Goal: Information Seeking & Learning: Compare options

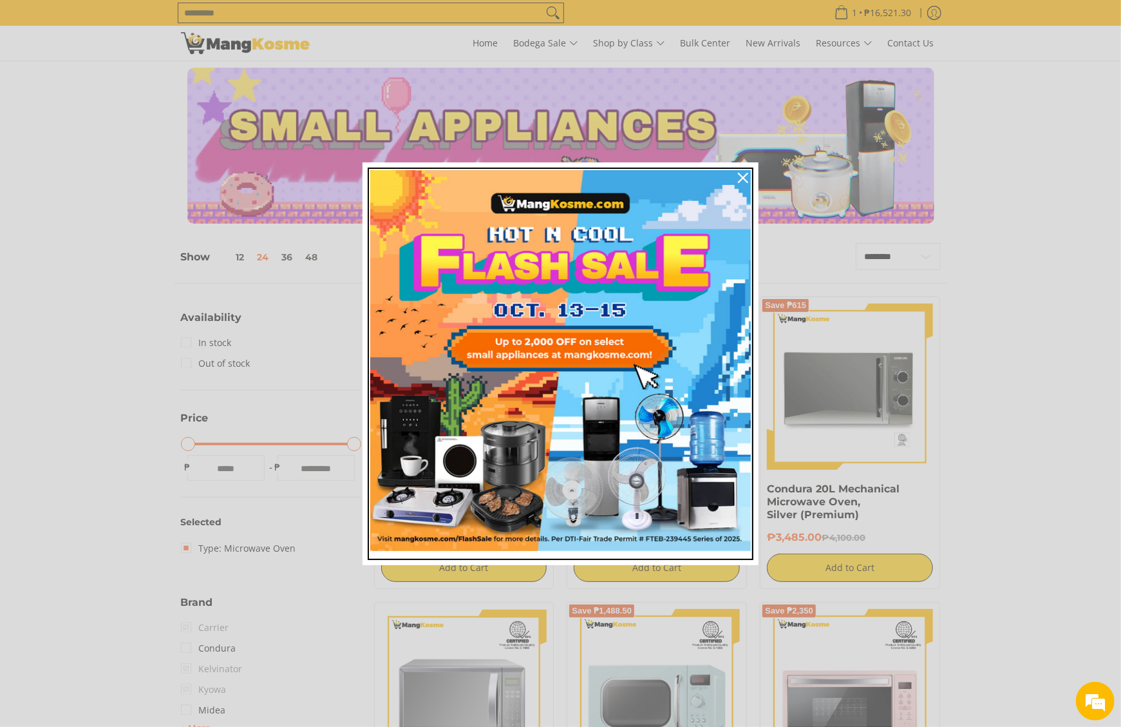
click at [674, 346] on img "Marketing offer form" at bounding box center [560, 360] width 381 height 381
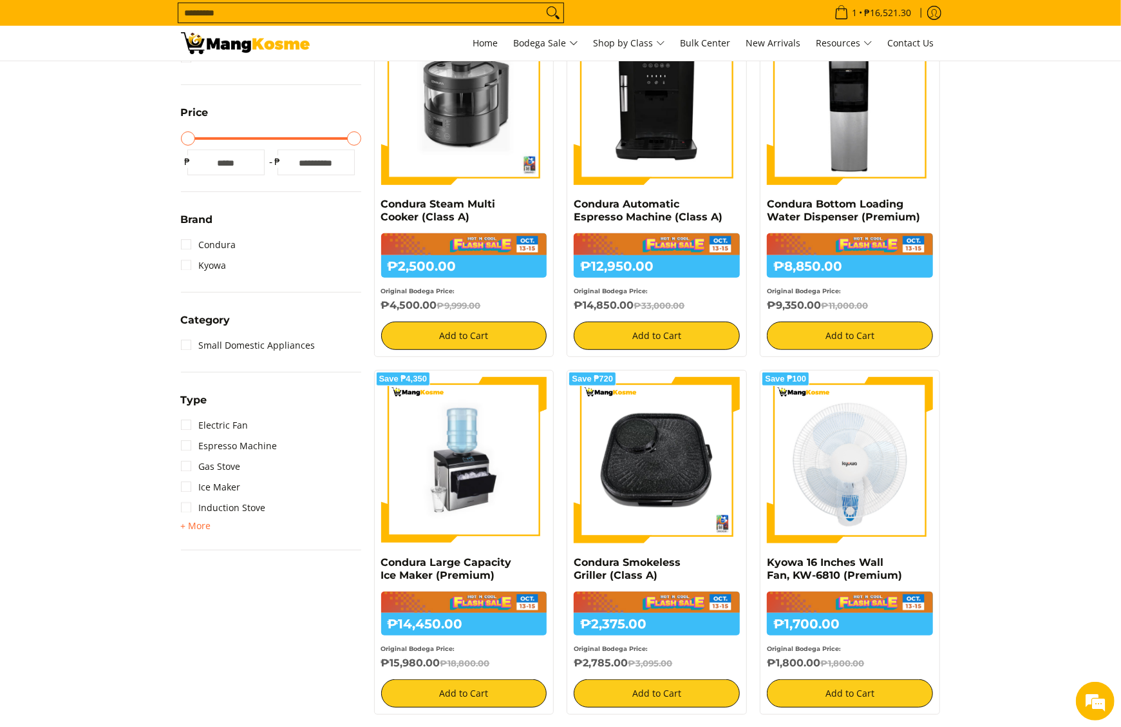
scroll to position [291, 0]
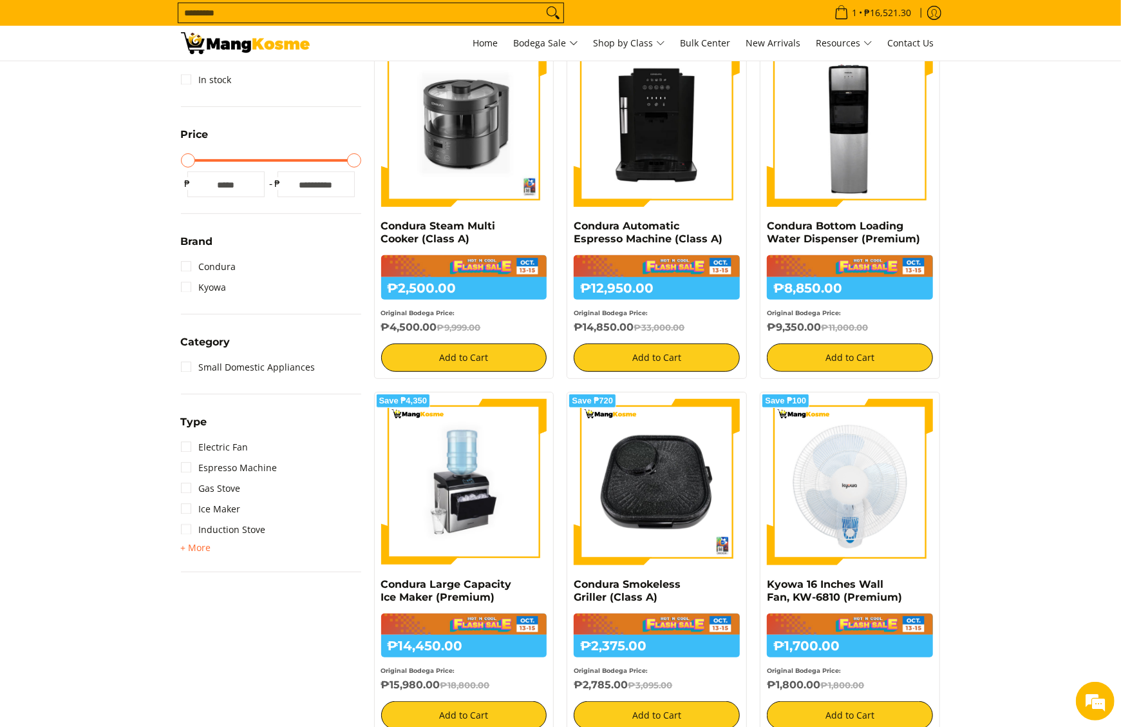
click at [300, 49] on img at bounding box center [245, 43] width 129 height 22
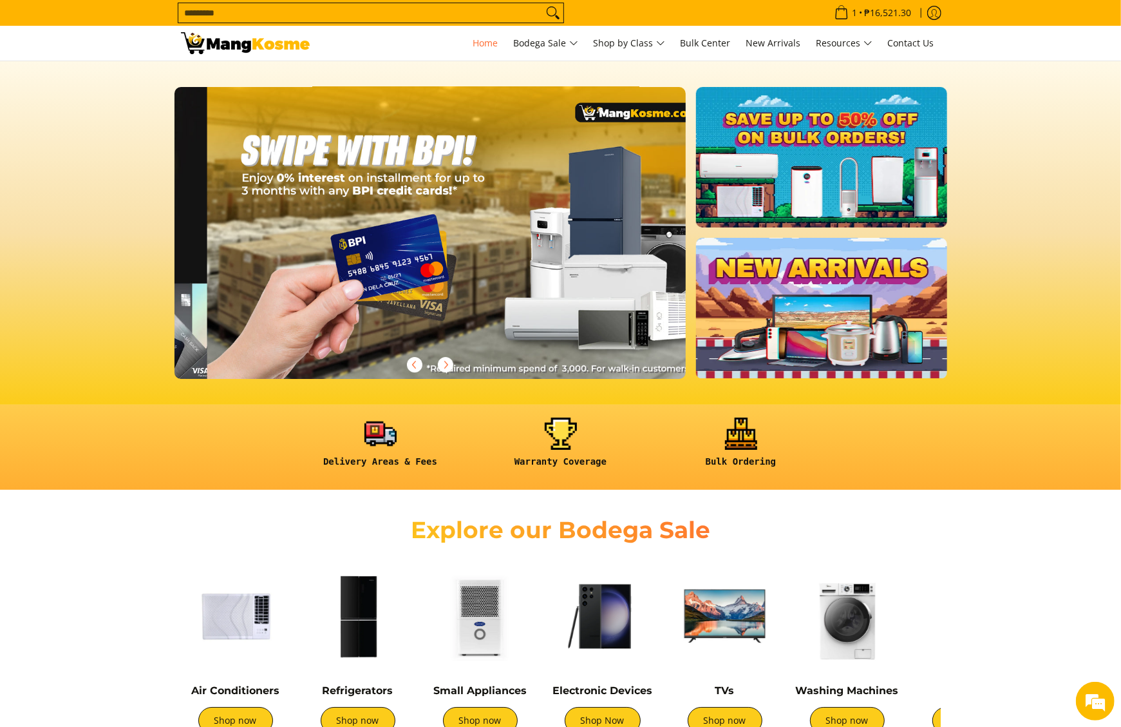
scroll to position [0, 1536]
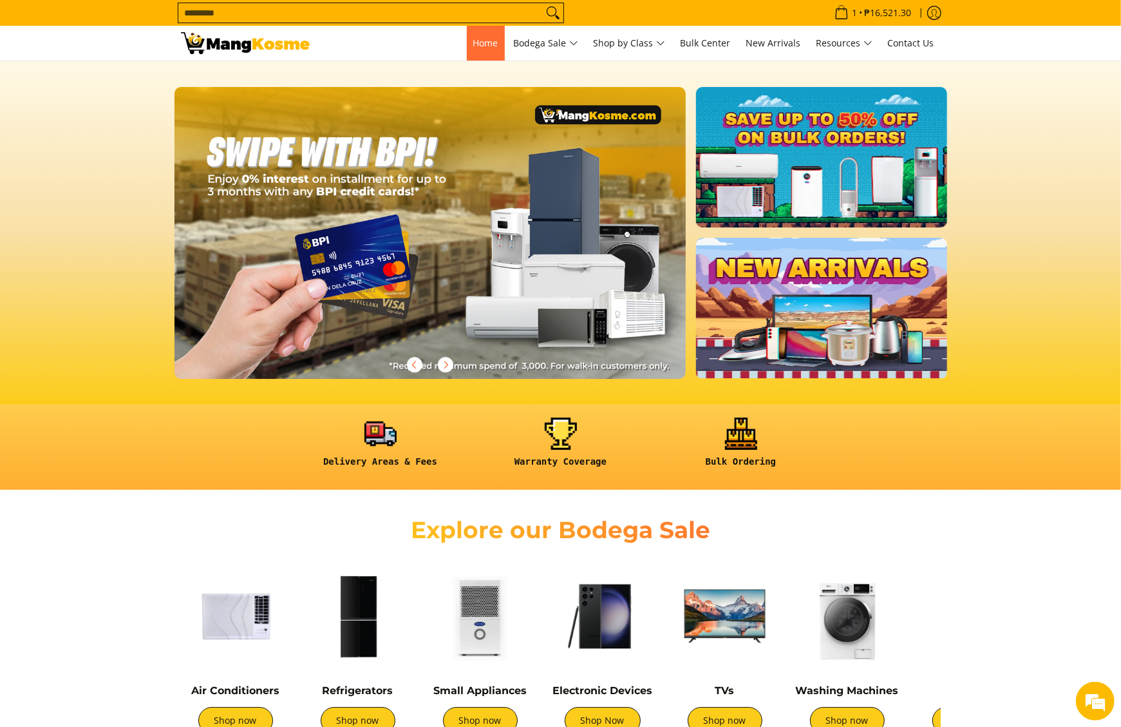
click at [481, 41] on span "Home" at bounding box center [485, 43] width 25 height 12
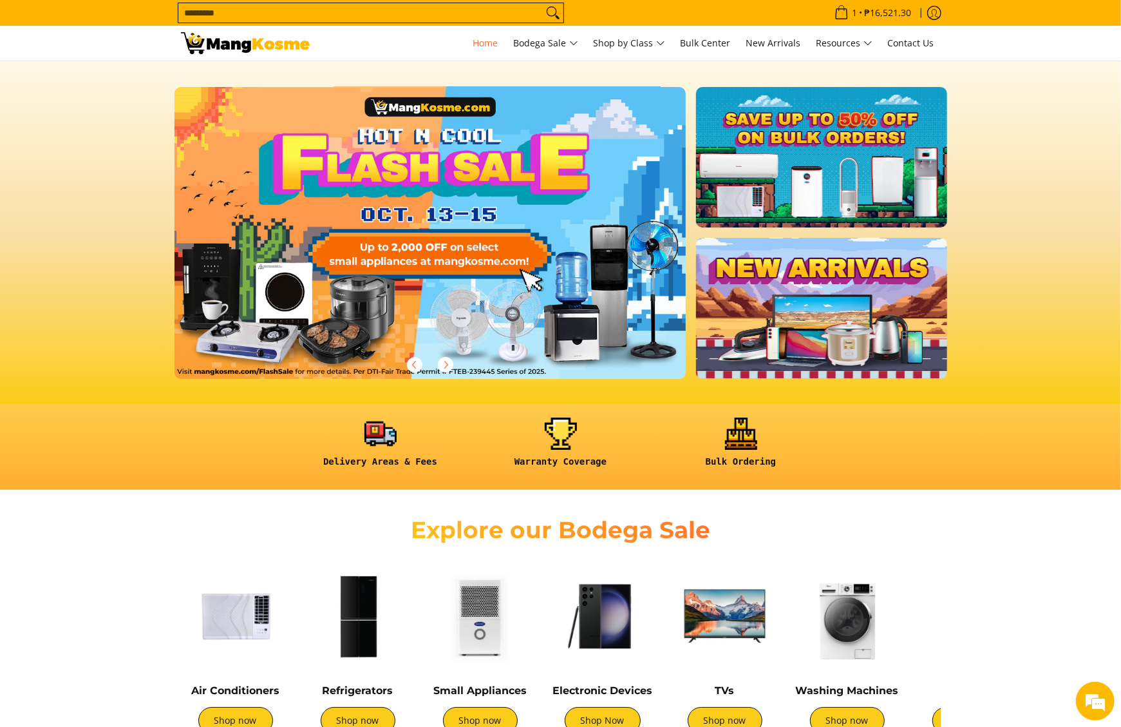
click at [334, 354] on div at bounding box center [431, 364] width 512 height 28
click at [403, 301] on link at bounding box center [451, 243] width 553 height 312
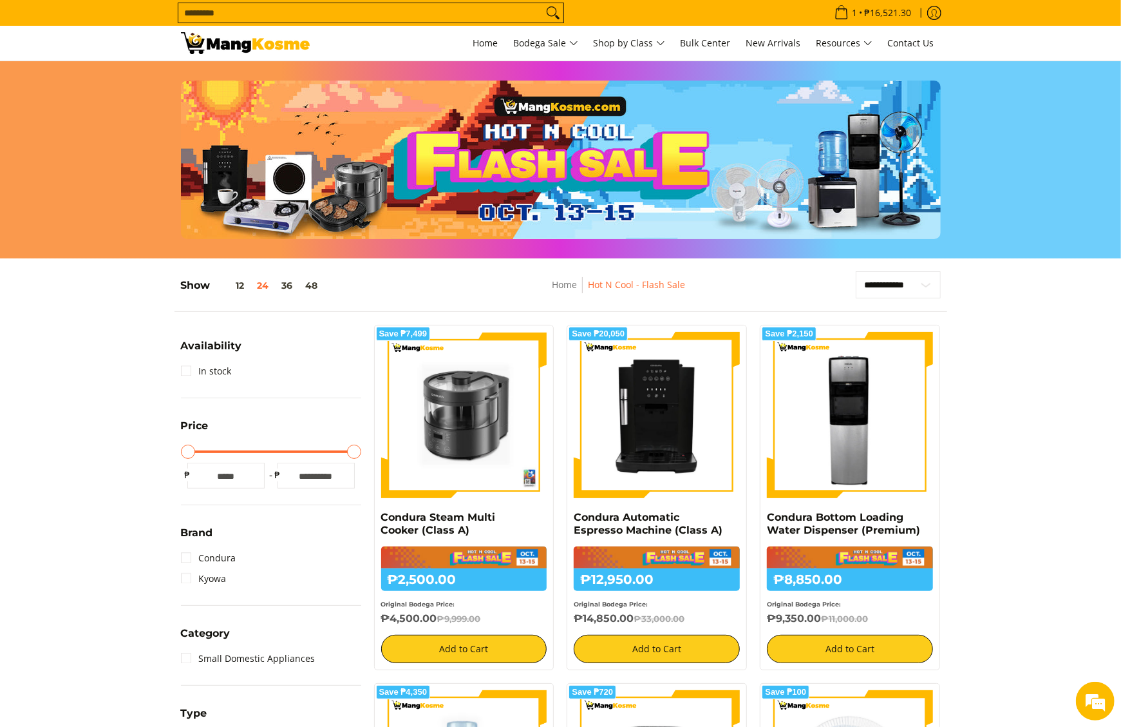
click at [278, 186] on div "Slideshow with text Display large images and promotional text" at bounding box center [561, 160] width 760 height 158
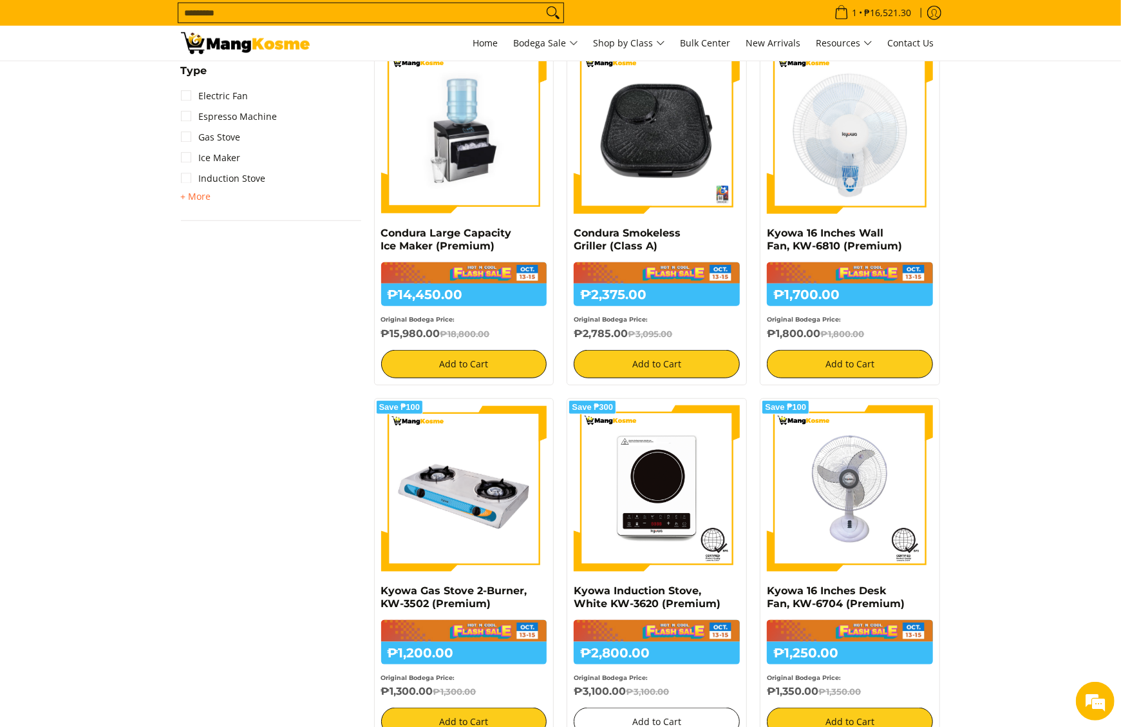
scroll to position [644, 0]
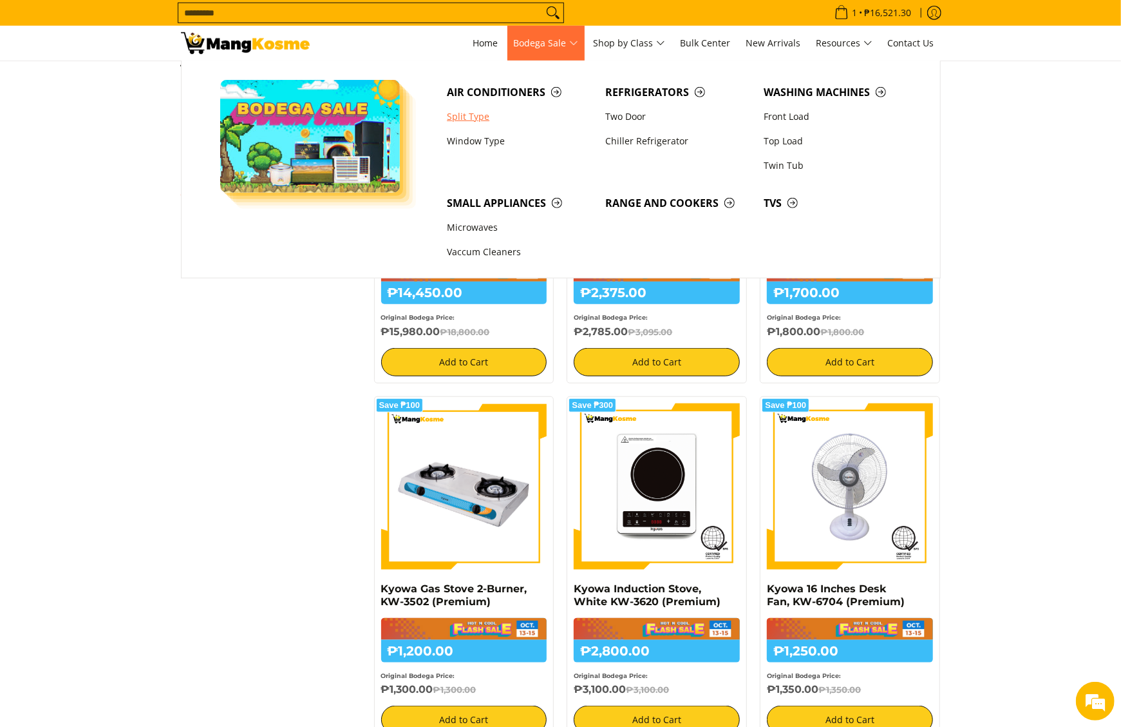
click at [484, 124] on link "Split Type" at bounding box center [520, 116] width 158 height 24
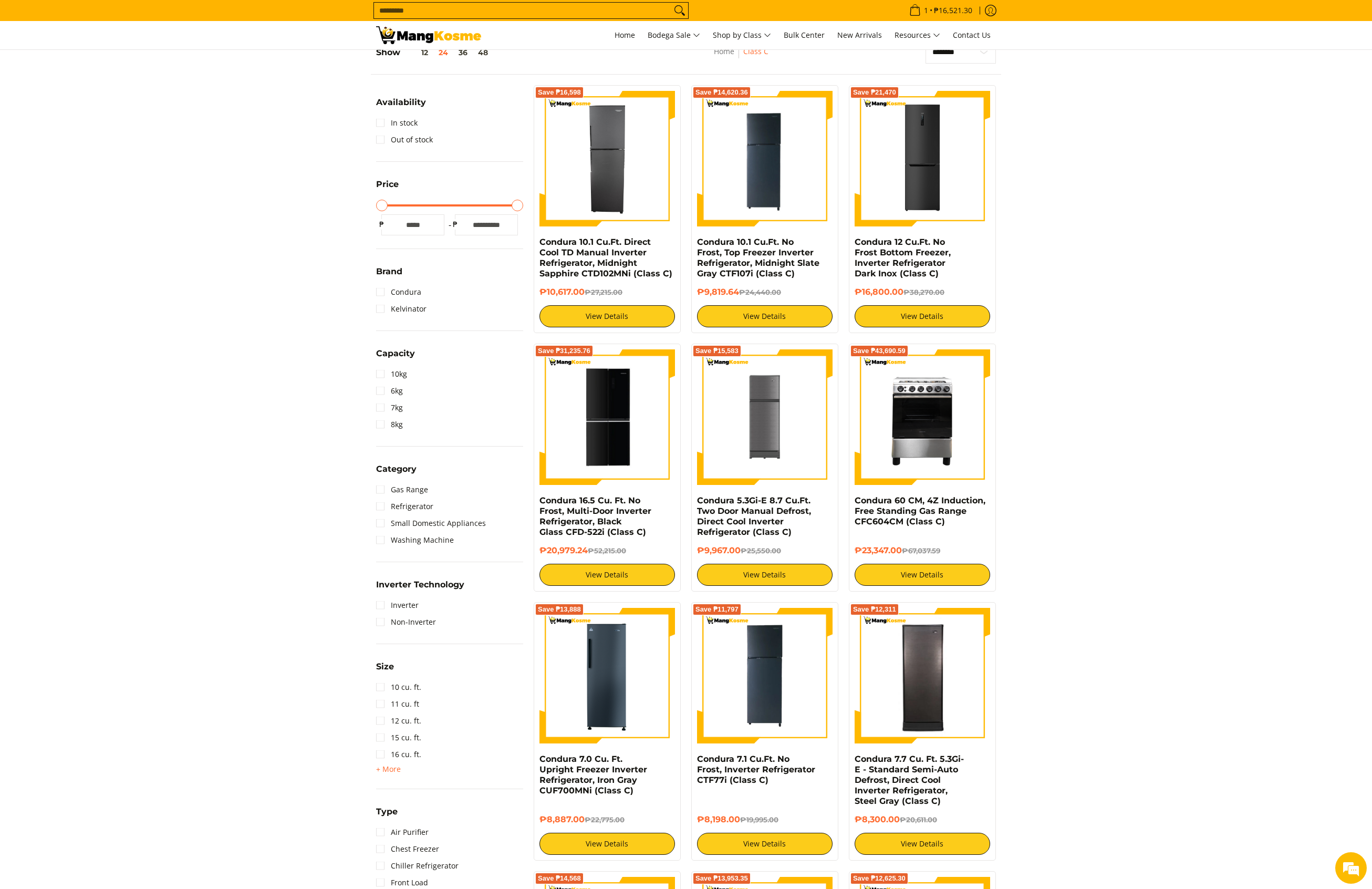
scroll to position [315, 0]
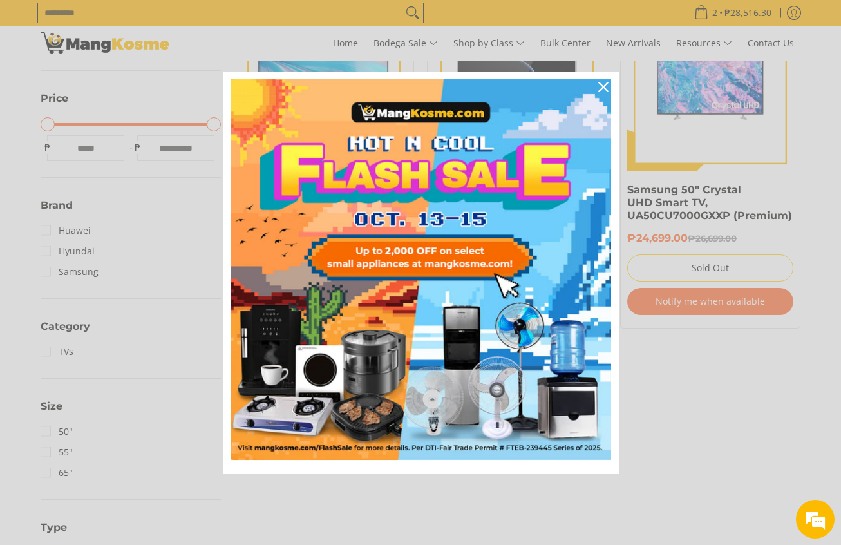
scroll to position [299, 0]
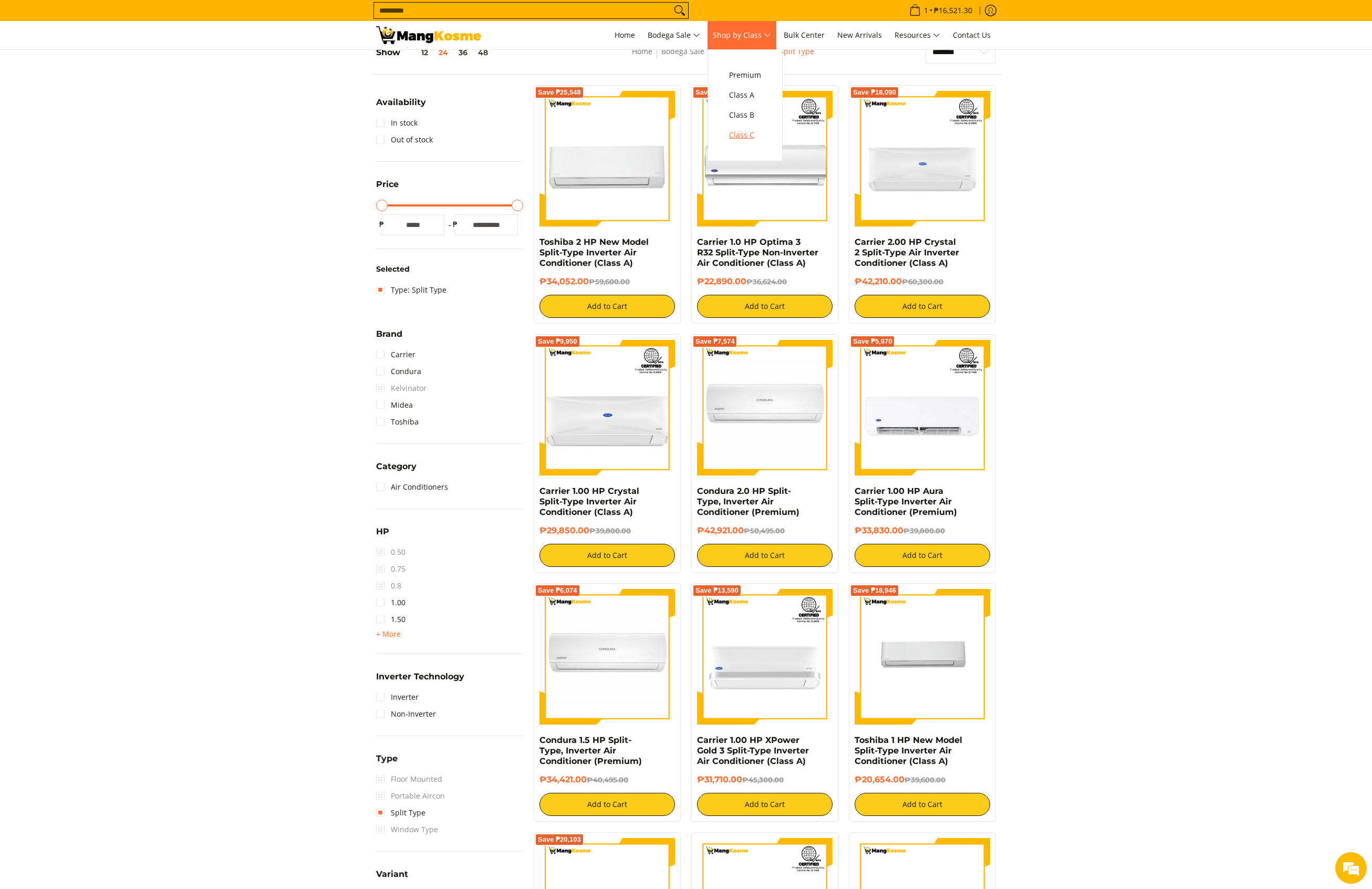
click at [740, 132] on span "Class C" at bounding box center [744, 135] width 32 height 13
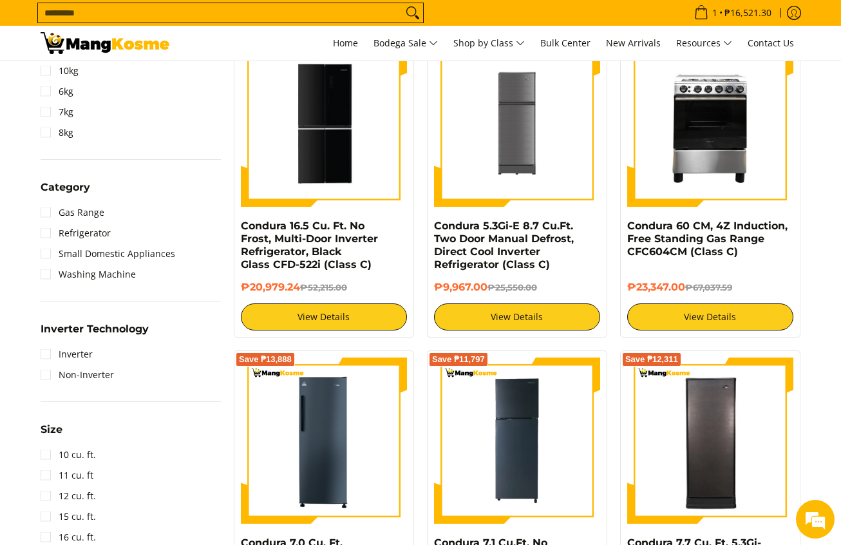
scroll to position [483, 0]
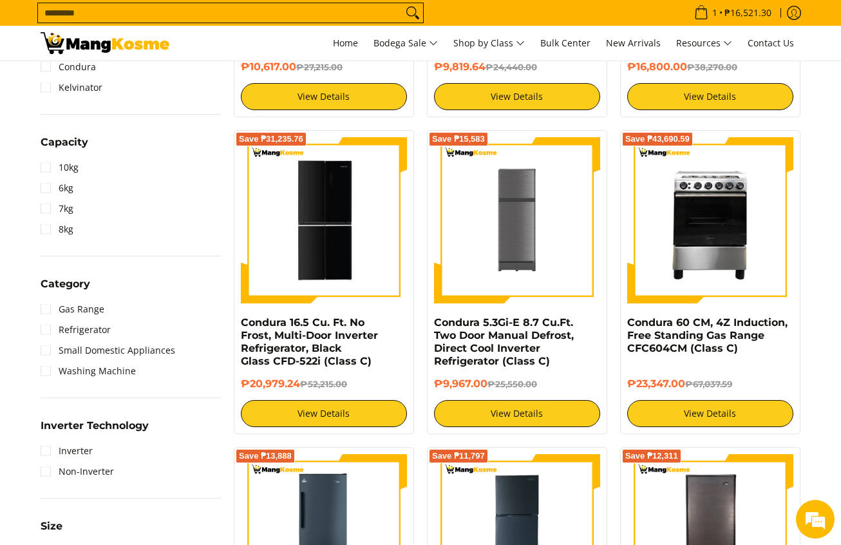
click at [316, 8] on input "Search..." at bounding box center [220, 12] width 365 height 19
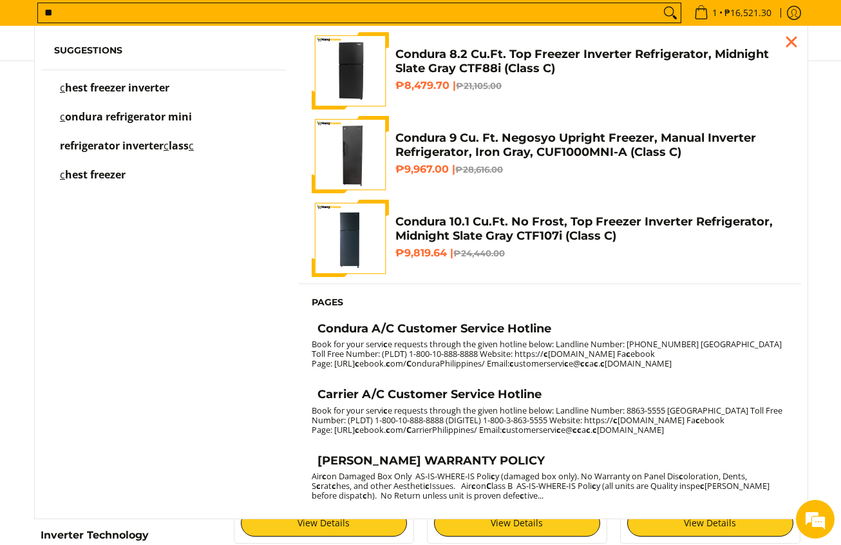
type input "***"
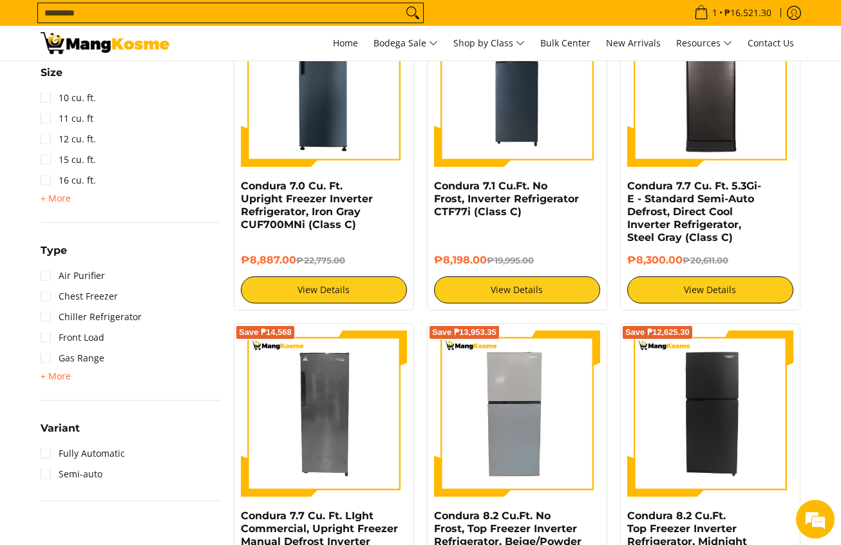
scroll to position [995, 0]
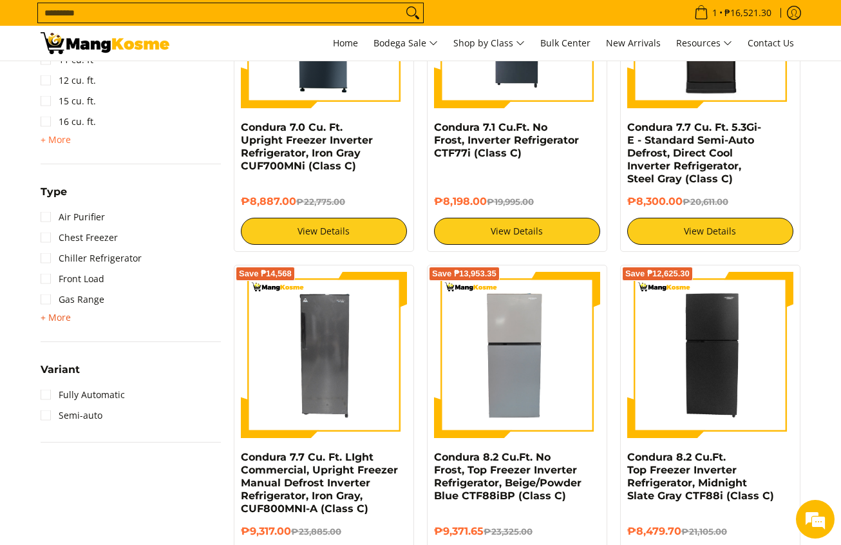
click at [53, 316] on span "+ More" at bounding box center [56, 317] width 30 height 10
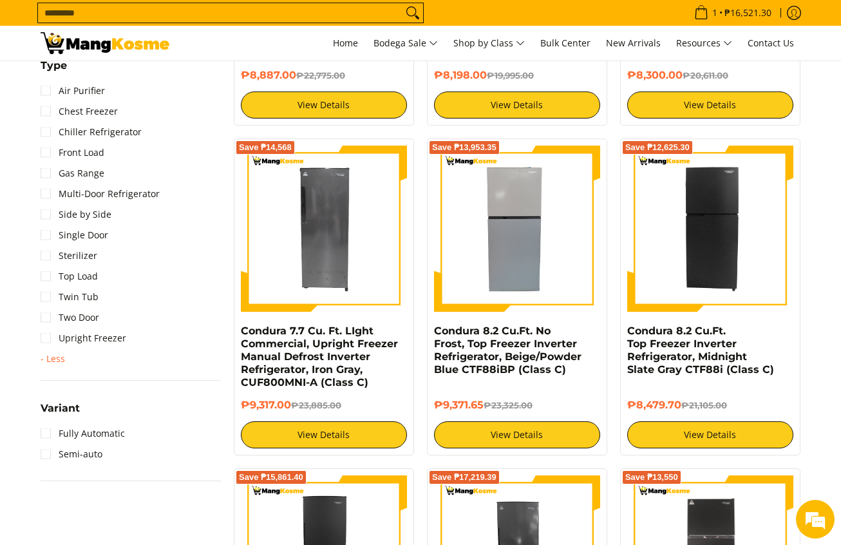
scroll to position [1092, 0]
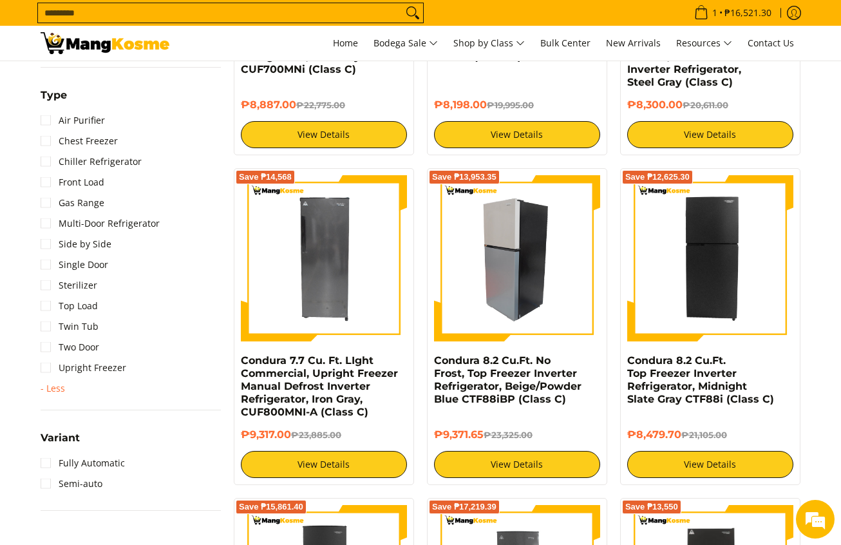
click at [546, 272] on img at bounding box center [517, 258] width 166 height 166
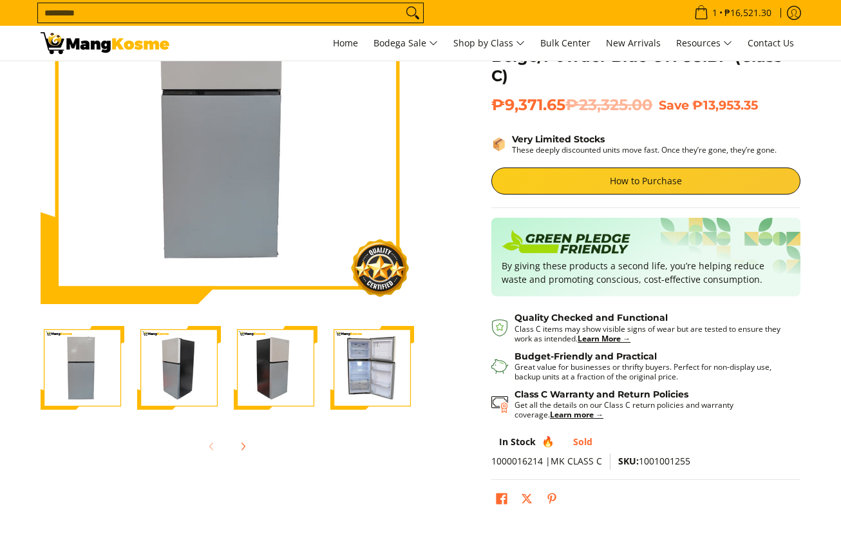
scroll to position [157, 0]
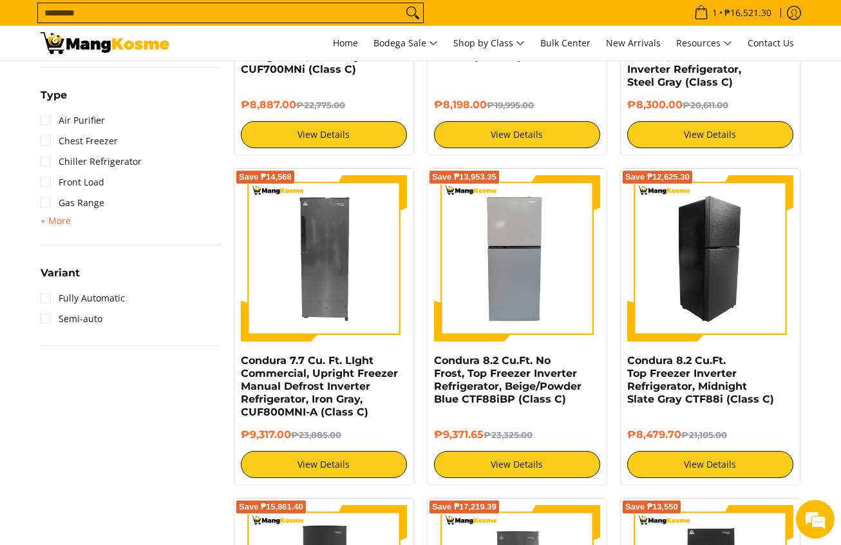
click at [728, 300] on img at bounding box center [710, 258] width 166 height 166
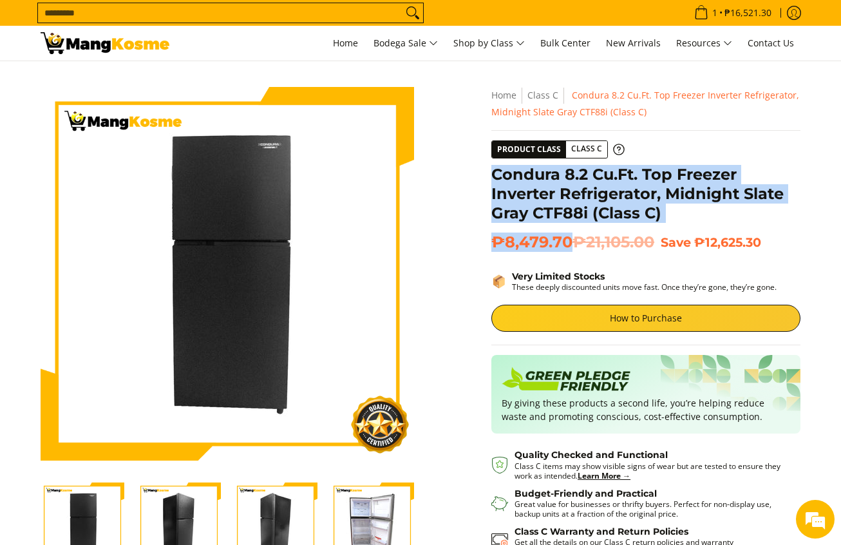
drag, startPoint x: 493, startPoint y: 174, endPoint x: 573, endPoint y: 236, distance: 100.5
click at [573, 236] on div "**********" at bounding box center [645, 373] width 309 height 573
copy div "Condura 8.2 Cu.Ft. Top Freezer Inverter Refrigerator, Midnight Slate Gray CTF88…"
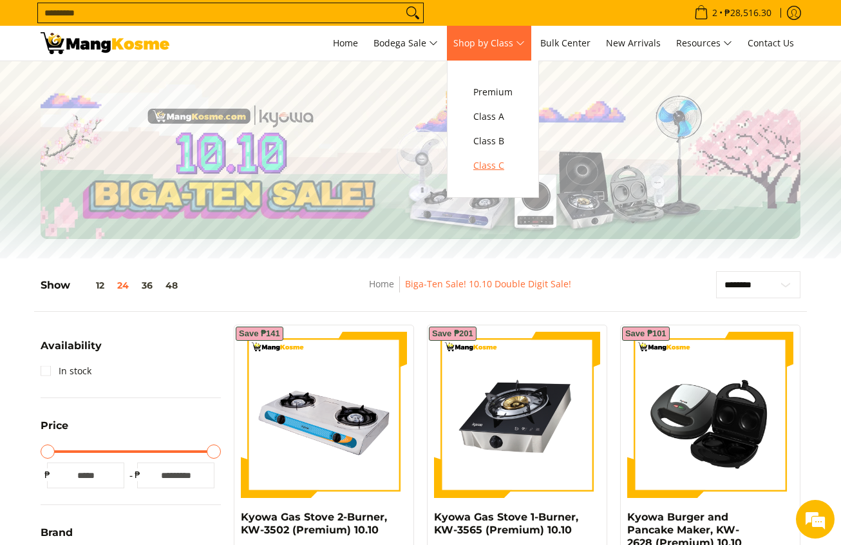
click at [496, 158] on span "Class C" at bounding box center [492, 166] width 39 height 16
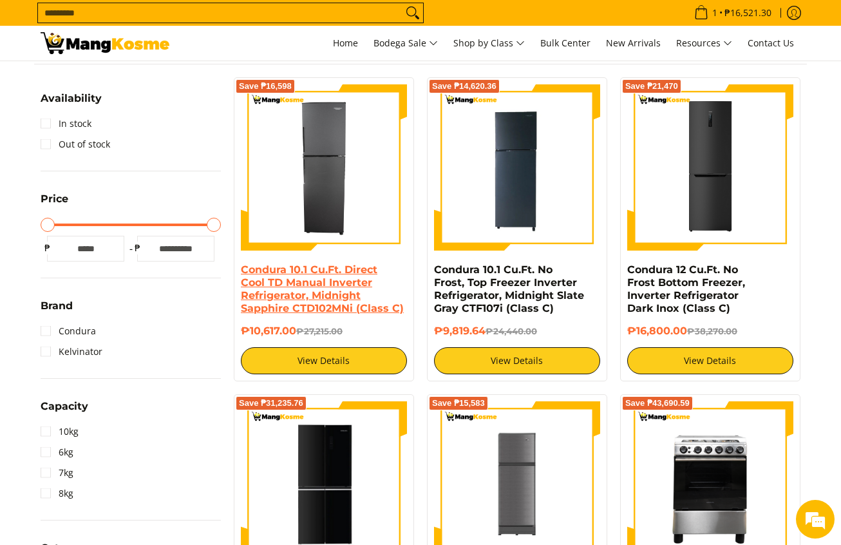
scroll to position [193, 0]
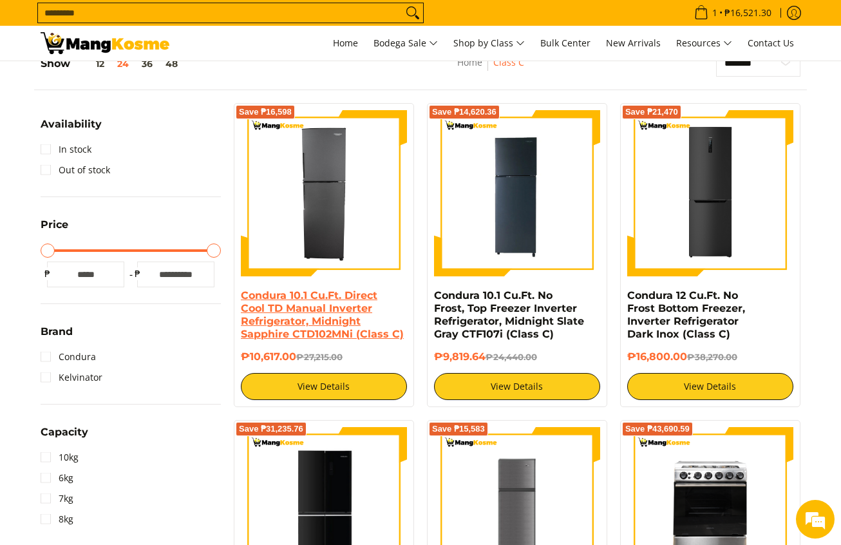
click at [314, 310] on link "Condura 10.1 Cu.Ft. Direct Cool TD Manual Inverter Refrigerator, Midnight Sapph…" at bounding box center [322, 314] width 163 height 51
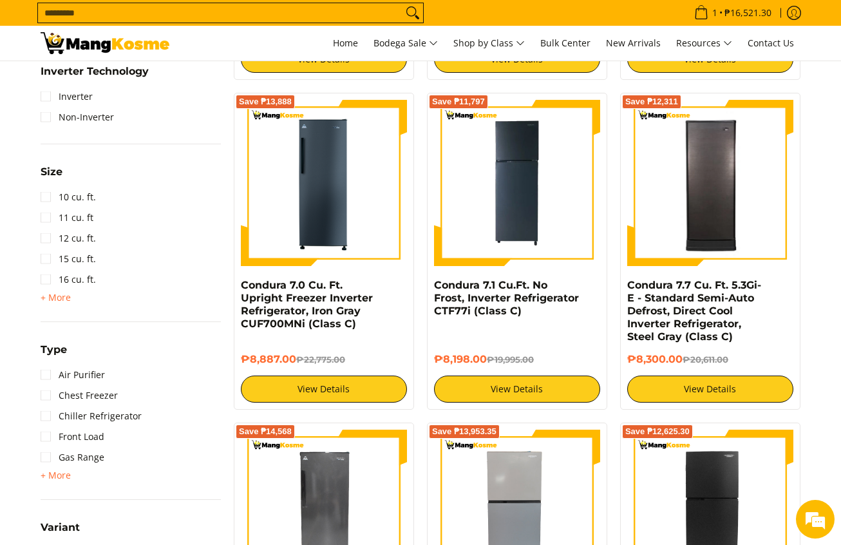
scroll to position [870, 0]
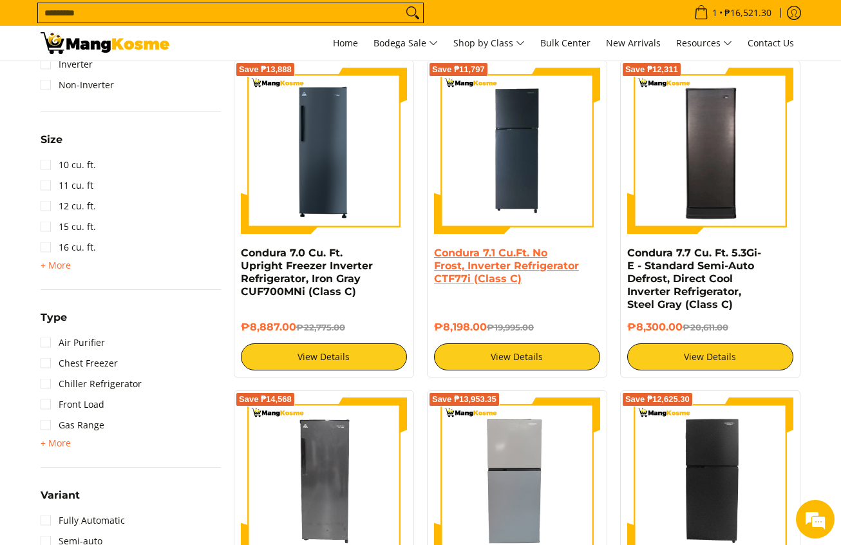
click at [495, 280] on link "Condura 7.1 Cu.Ft. No Frost, Inverter Refrigerator CTF77i (Class C)" at bounding box center [506, 266] width 145 height 38
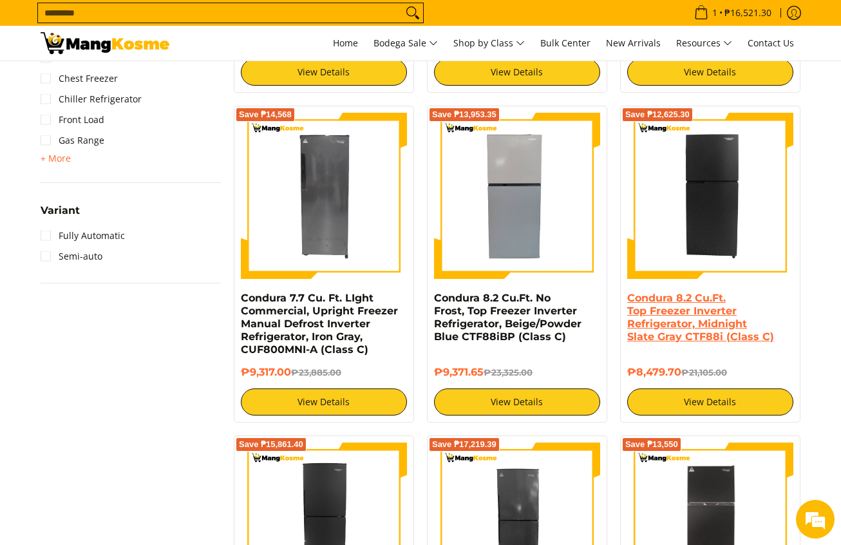
scroll to position [1159, 0]
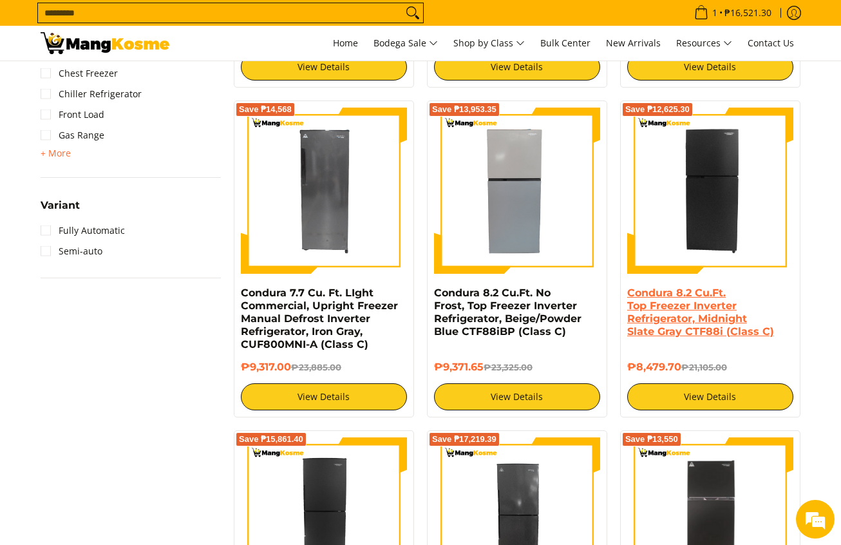
click at [658, 297] on link "Condura 8.2 Cu.Ft. Top Freezer Inverter Refrigerator, Midnight Slate Gray CTF88…" at bounding box center [700, 312] width 147 height 51
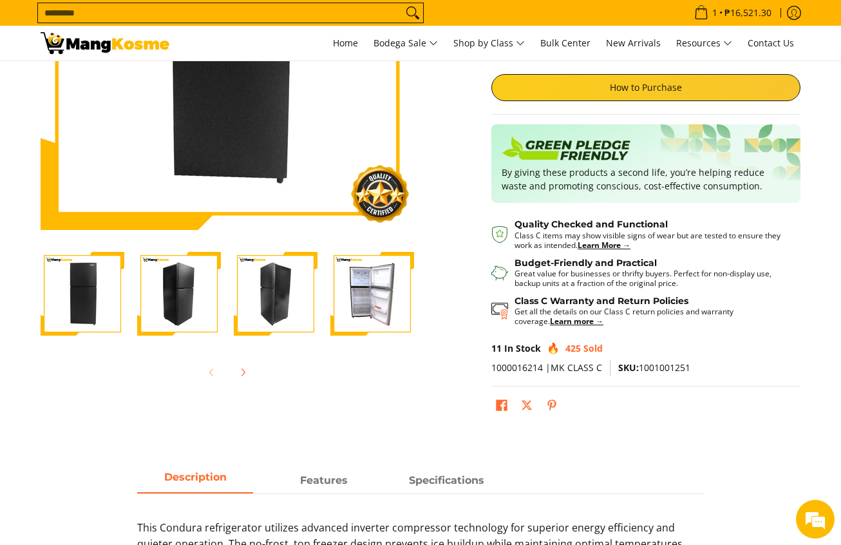
scroll to position [97, 0]
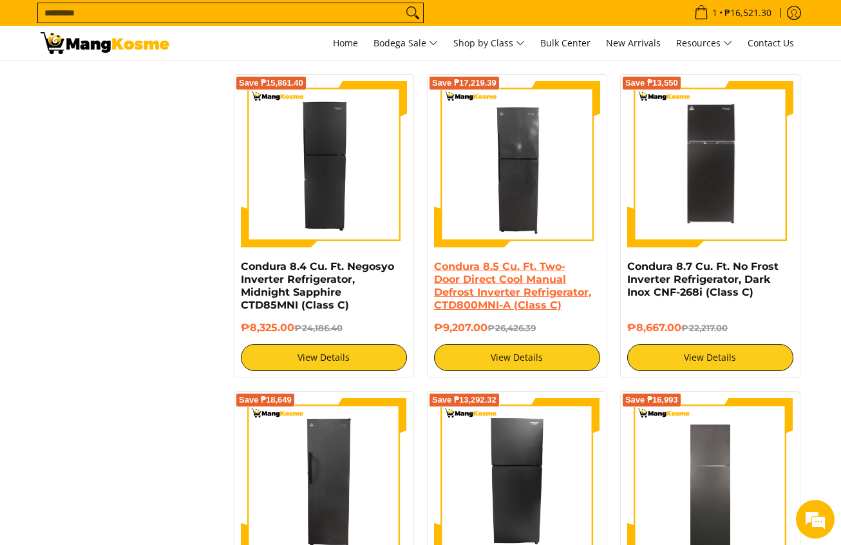
scroll to position [1546, 0]
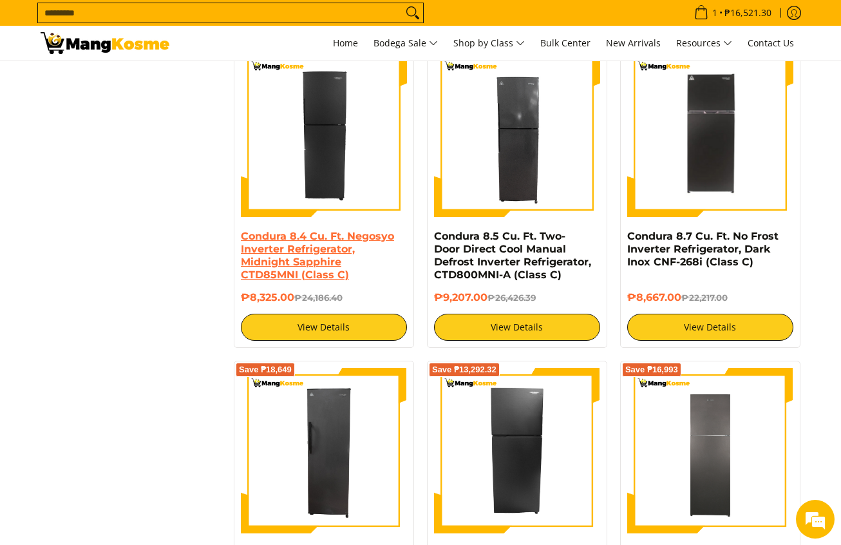
click at [309, 257] on link "Condura 8.4 Cu. Ft. Negosyo Inverter Refrigerator, Midnight Sapphire CTD85MNI (…" at bounding box center [317, 255] width 153 height 51
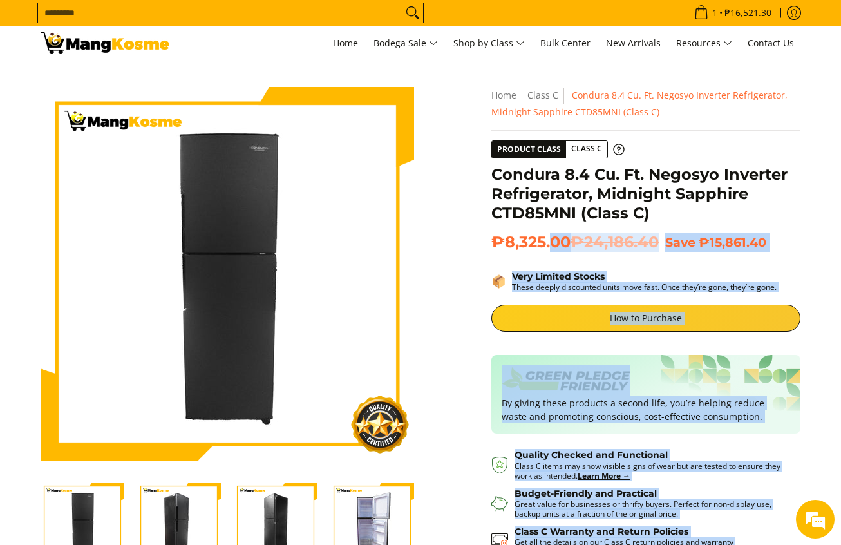
drag, startPoint x: 490, startPoint y: 173, endPoint x: 553, endPoint y: 235, distance: 88.8
click at [553, 235] on div "**********" at bounding box center [646, 373] width 322 height 573
click at [552, 234] on span "₱8,325.00 ₱24,186.40" at bounding box center [574, 242] width 167 height 19
click at [486, 188] on div "**********" at bounding box center [646, 373] width 322 height 573
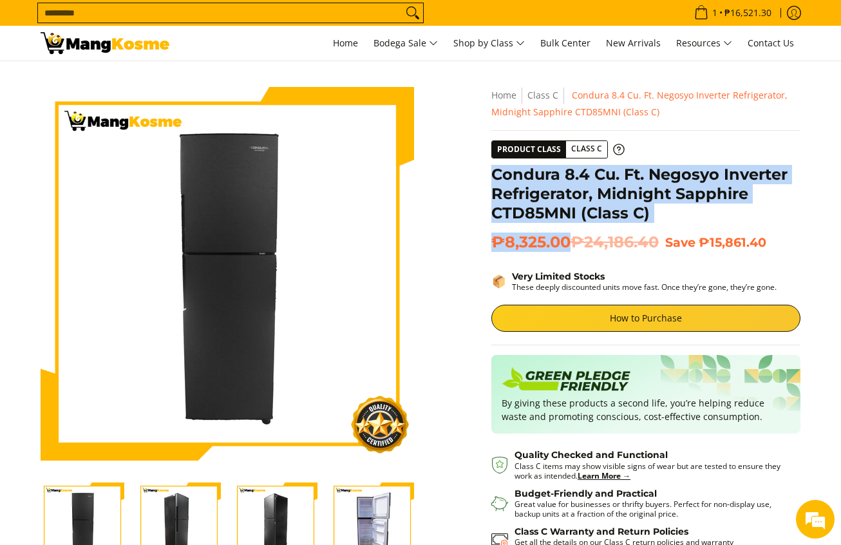
drag, startPoint x: 495, startPoint y: 171, endPoint x: 569, endPoint y: 240, distance: 100.3
click at [569, 240] on div "**********" at bounding box center [645, 373] width 309 height 573
copy div "Condura 8.4 Cu. Ft. Negosyo Inverter Refrigerator, Midnight Sapphire CTD85MNI (…"
